Goal: Task Accomplishment & Management: Use online tool/utility

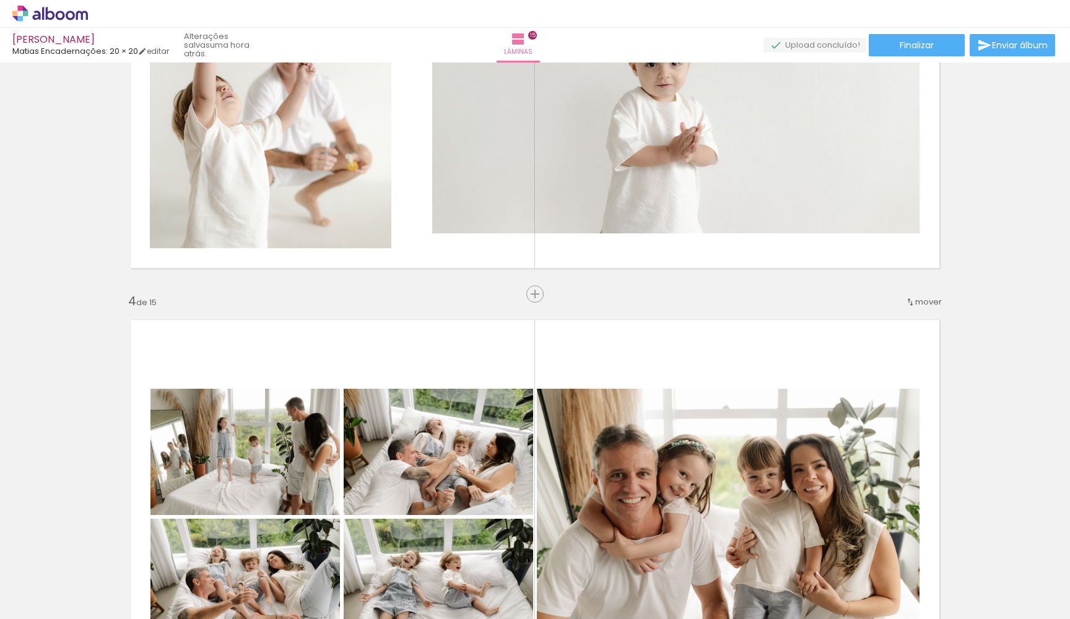
scroll to position [1085, 0]
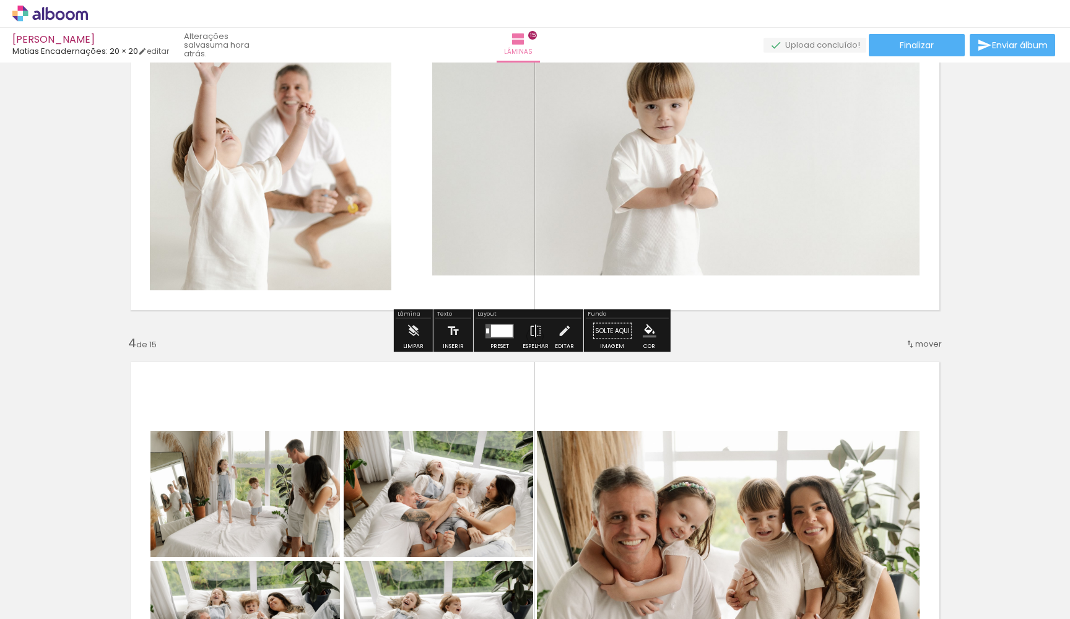
click at [502, 333] on div at bounding box center [502, 331] width 22 height 12
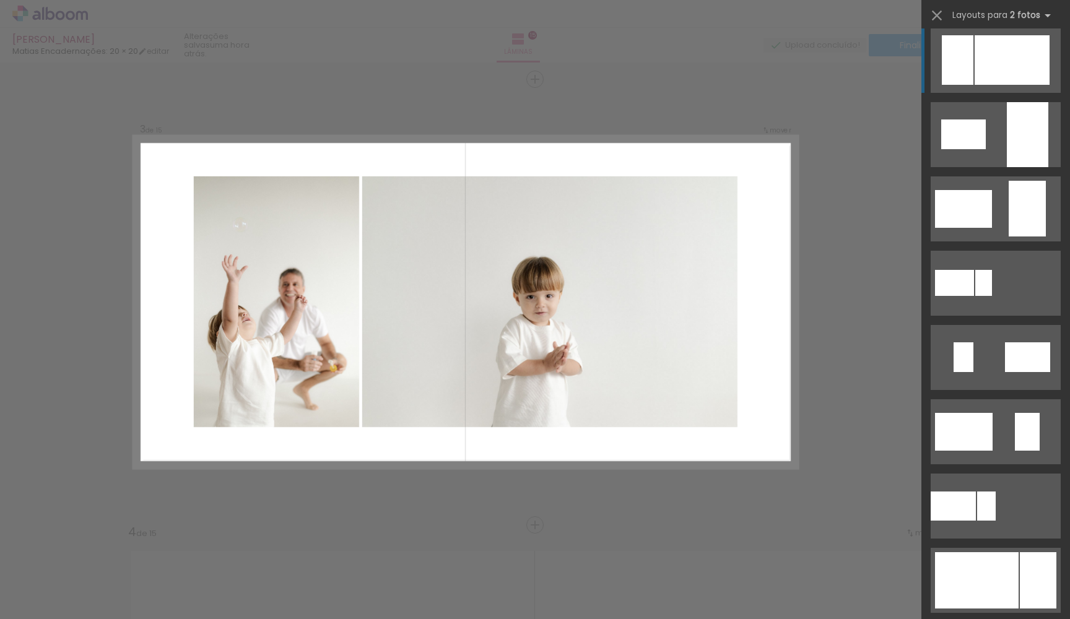
scroll to position [43, 0]
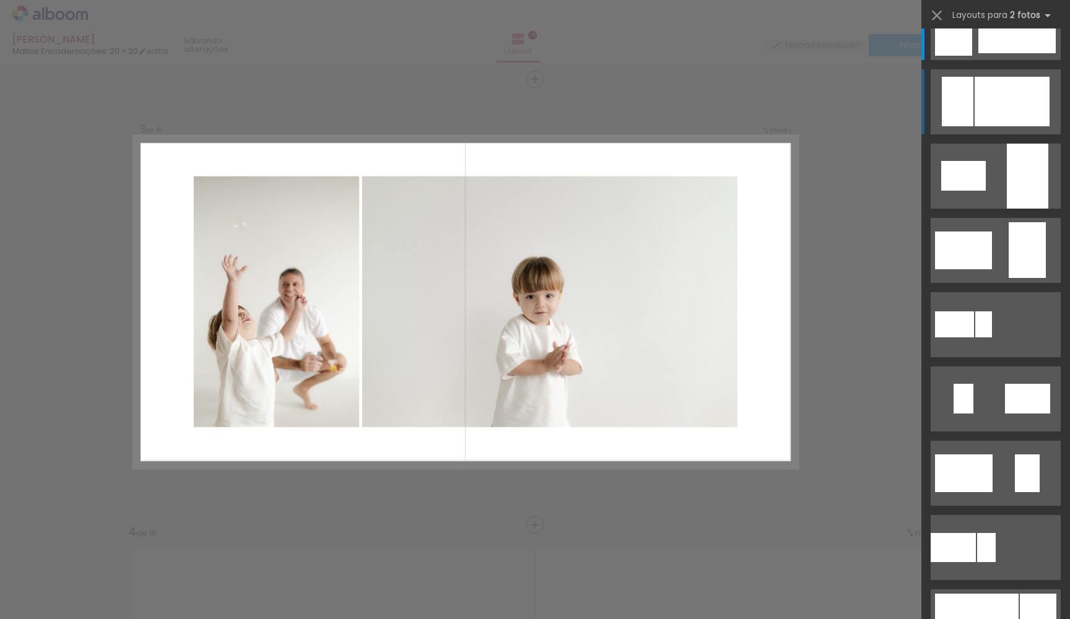
click at [982, 112] on div at bounding box center [1012, 102] width 75 height 50
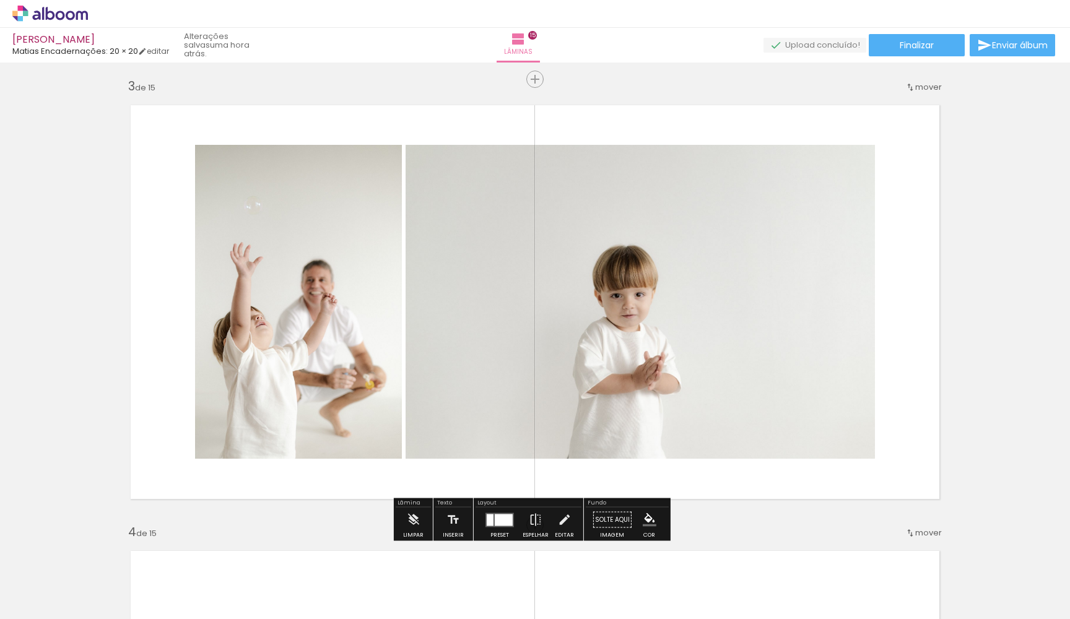
click at [934, 48] on paper-button "Finalizar" at bounding box center [917, 45] width 96 height 22
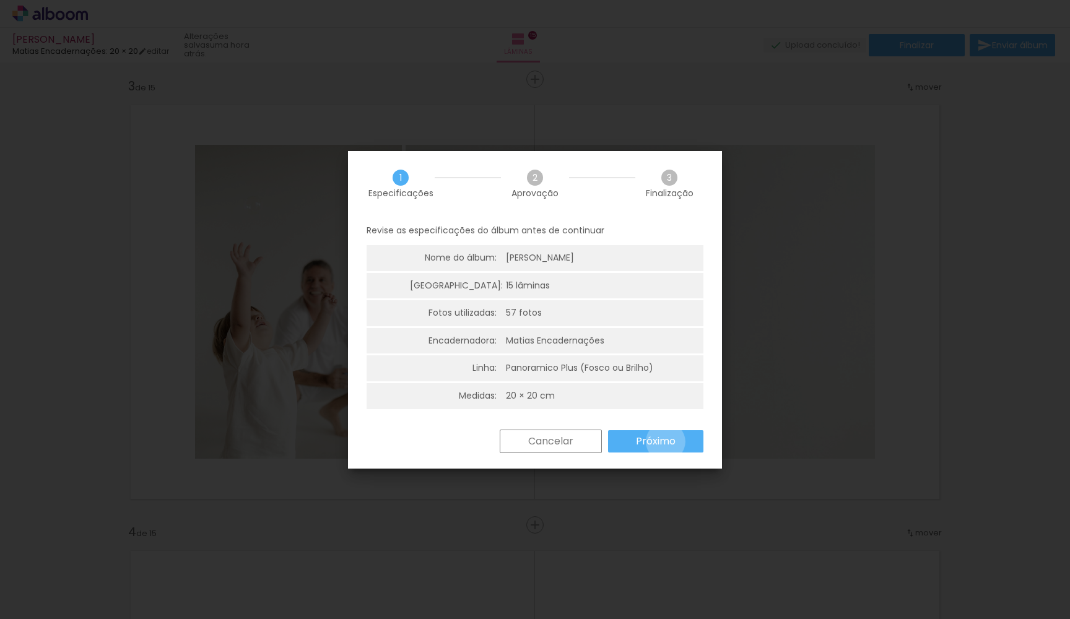
click at [0, 0] on slot "Próximo" at bounding box center [0, 0] width 0 height 0
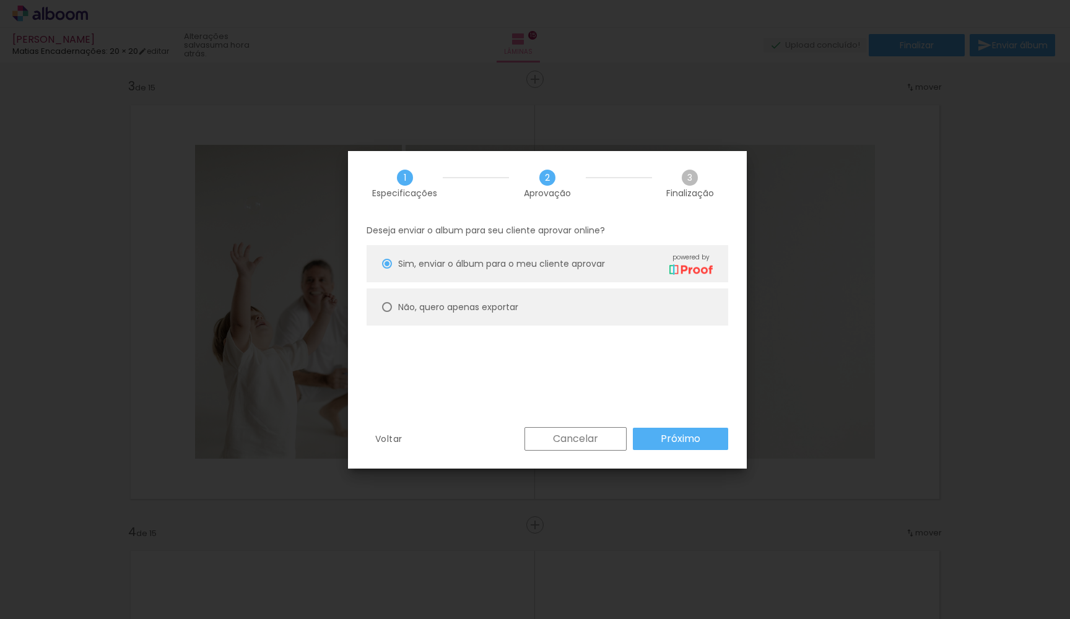
click at [657, 439] on paper-button "Próximo" at bounding box center [680, 439] width 95 height 22
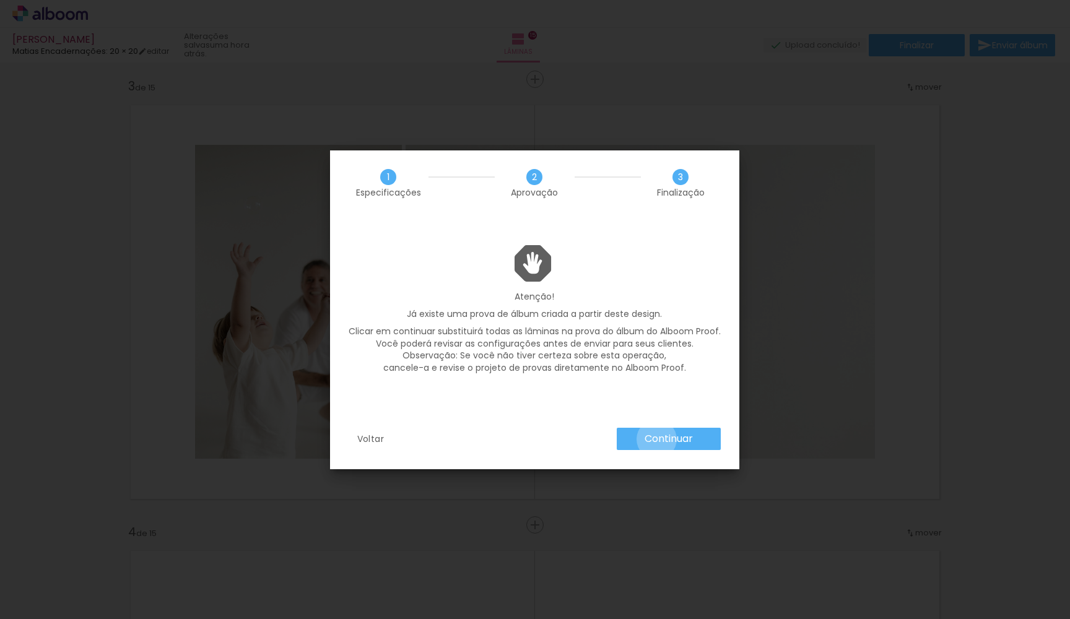
click at [0, 0] on slot "Continuar" at bounding box center [0, 0] width 0 height 0
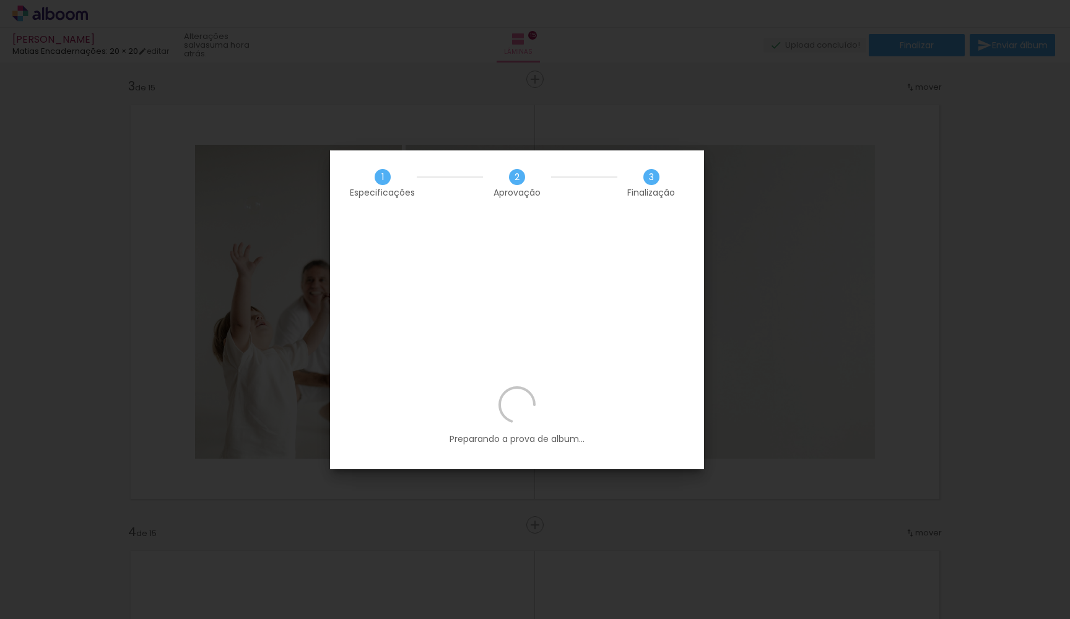
scroll to position [0, 0]
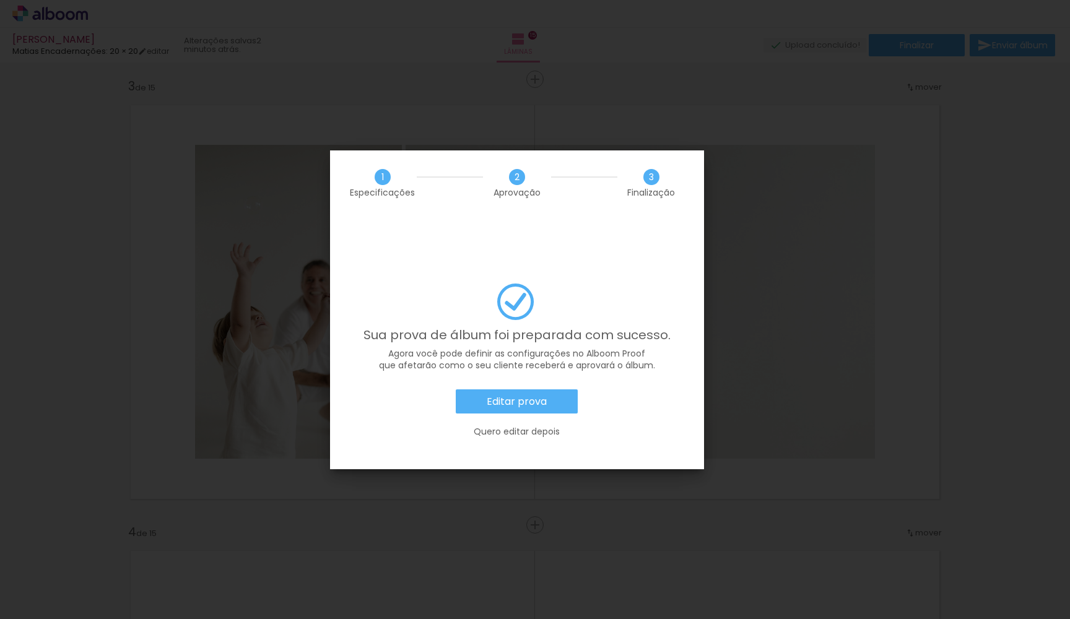
click at [538, 390] on paper-button "Editar prova" at bounding box center [517, 402] width 122 height 25
